Goal: Task Accomplishment & Management: Complete application form

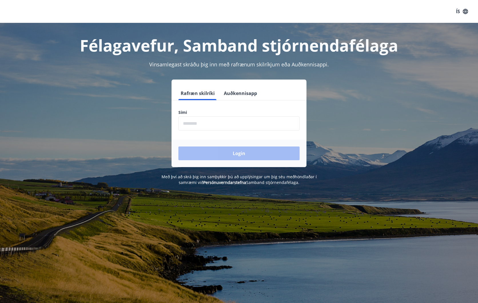
click at [185, 124] on input "phone" at bounding box center [238, 123] width 121 height 14
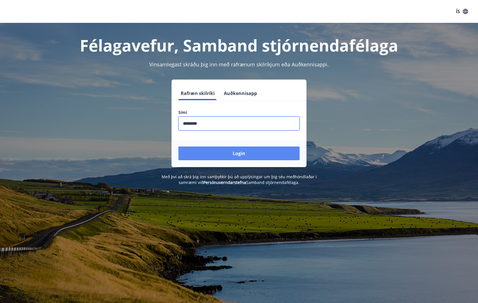
type input "********"
click at [233, 153] on button "Login" at bounding box center [238, 153] width 121 height 14
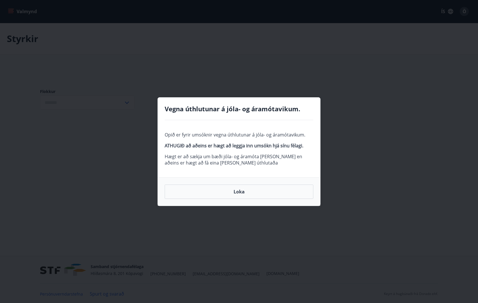
type input "***"
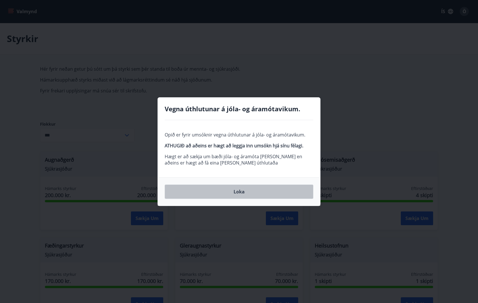
drag, startPoint x: 238, startPoint y: 190, endPoint x: 261, endPoint y: 192, distance: 23.8
click at [238, 190] on button "Loka" at bounding box center [239, 191] width 149 height 14
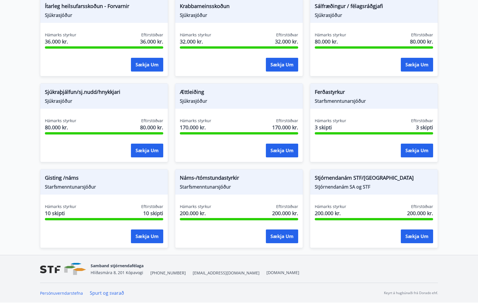
scroll to position [411, 0]
click at [280, 236] on button "Sækja um" at bounding box center [282, 236] width 32 height 14
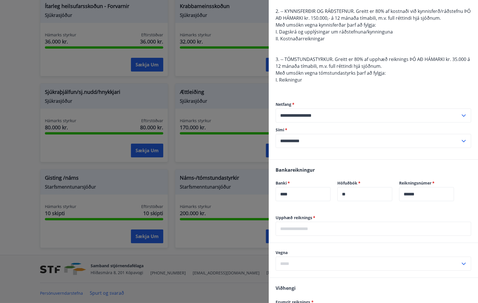
scroll to position [111, 0]
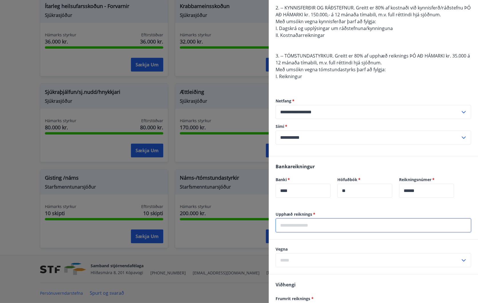
click at [293, 224] on input "text" at bounding box center [372, 225] width 195 height 14
type input "*****"
click at [291, 261] on input "text" at bounding box center [367, 260] width 185 height 14
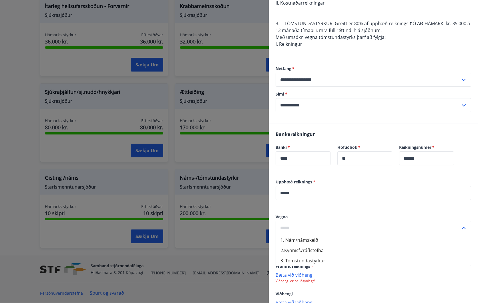
scroll to position [143, 0]
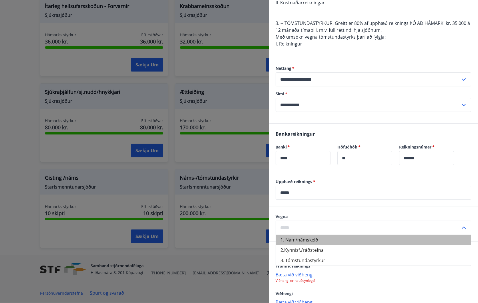
click at [301, 239] on li "1. Nám/námskeið" at bounding box center [373, 239] width 195 height 10
type input "**********"
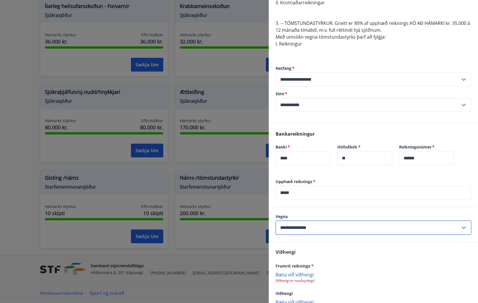
click at [325, 227] on input "**********" at bounding box center [367, 227] width 185 height 14
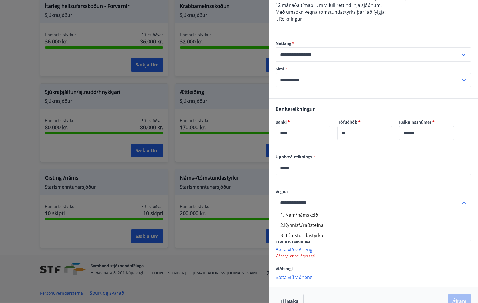
scroll to position [169, 0]
click at [364, 262] on div "[PERSON_NAME] reiknings * [PERSON_NAME] við viðhengi Viðhengi er nauðsynlegt! V…" at bounding box center [373, 251] width 209 height 70
click at [294, 249] on p "Bæta við viðhengi" at bounding box center [372, 249] width 195 height 6
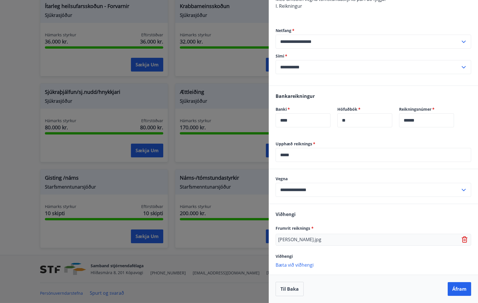
scroll to position [181, 0]
click at [457, 289] on button "Áfram" at bounding box center [458, 289] width 23 height 14
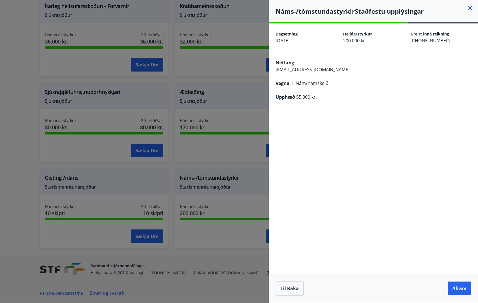
scroll to position [0, 0]
click at [457, 289] on button "Áfram" at bounding box center [458, 288] width 23 height 14
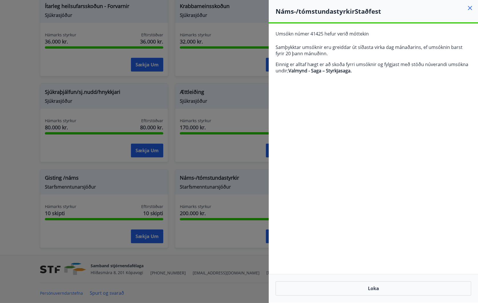
click at [469, 7] on icon at bounding box center [469, 8] width 7 height 7
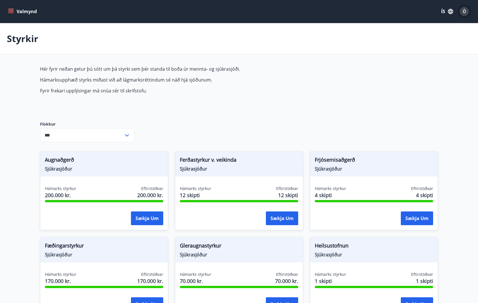
click at [465, 12] on span "Ö" at bounding box center [464, 11] width 4 height 6
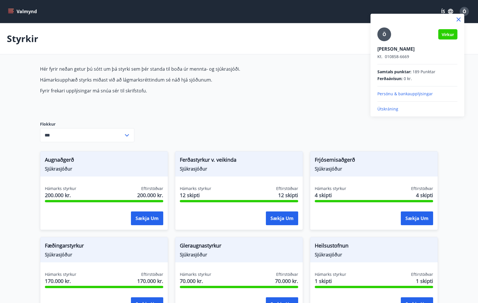
click at [388, 110] on p "Útskráning" at bounding box center [417, 109] width 80 height 6
